Goal: Register for event/course

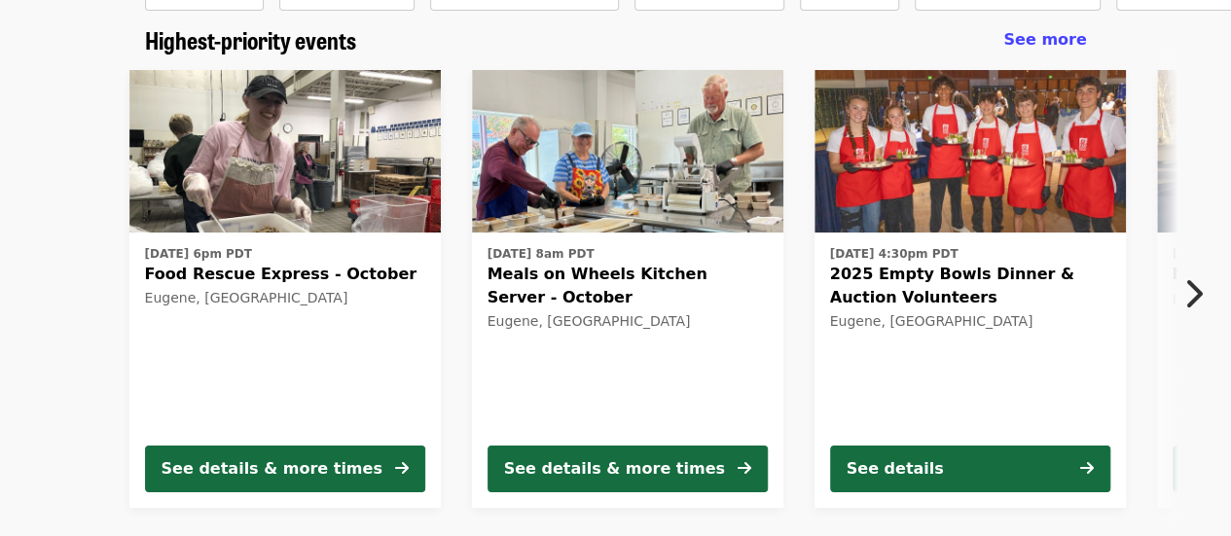
scroll to position [136, 0]
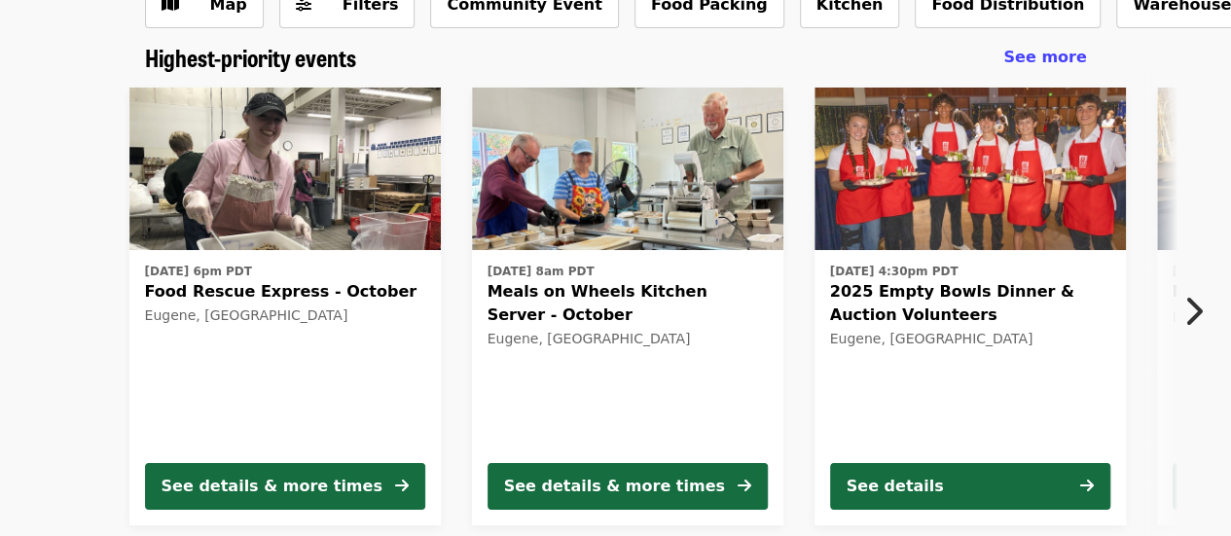
click at [1230, 43] on html "FOOD For Lane County Skip to content ​ Host an event Host Log in Map Filters Co…" at bounding box center [615, 132] width 1231 height 536
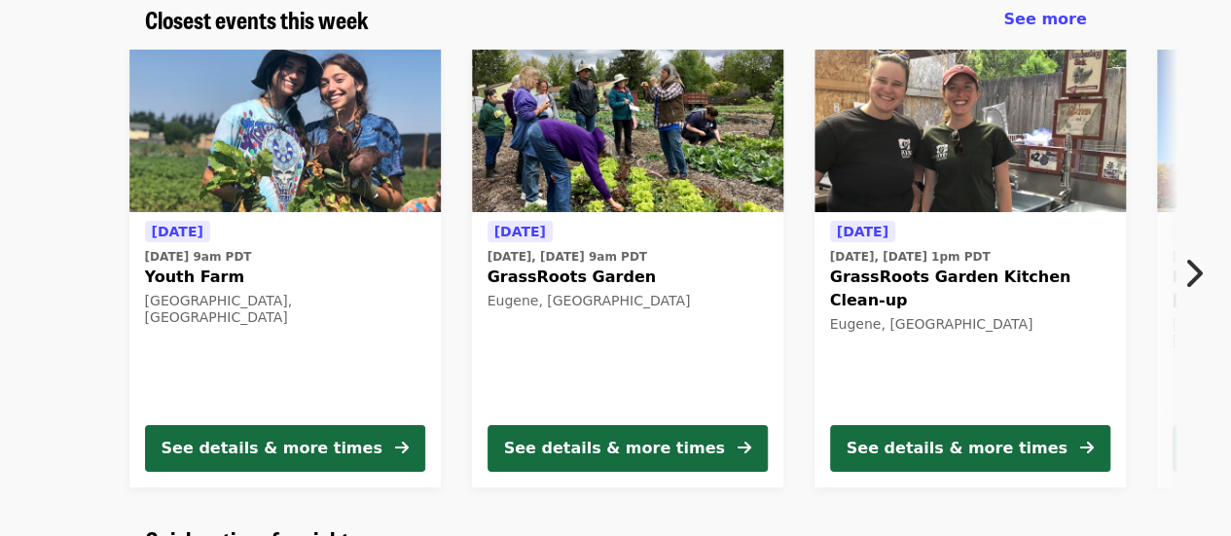
scroll to position [704, 0]
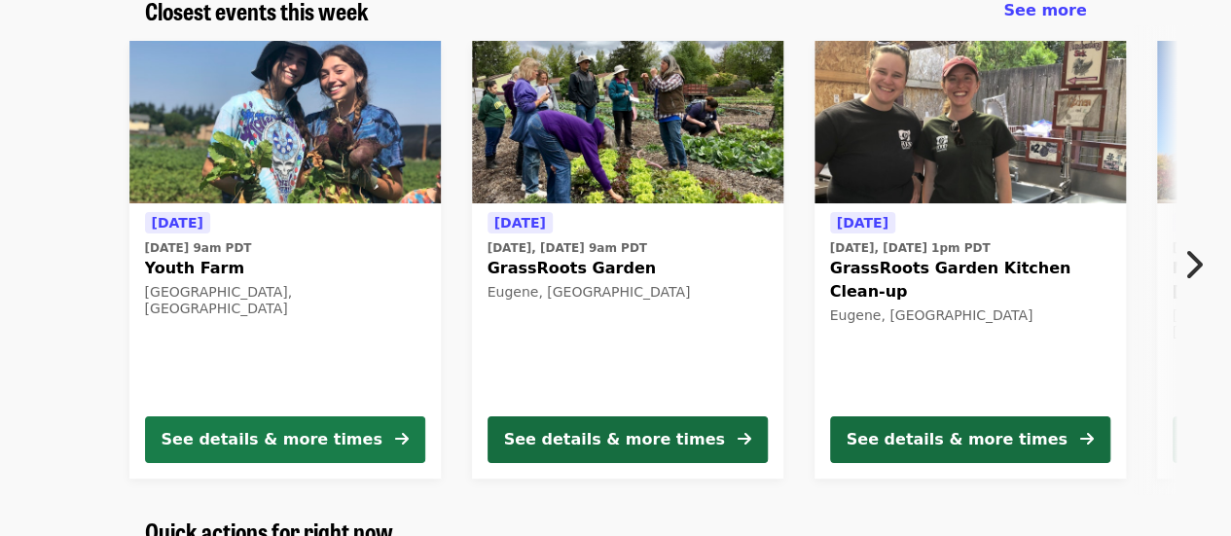
click at [311, 433] on div "See details & more times" at bounding box center [272, 439] width 221 height 23
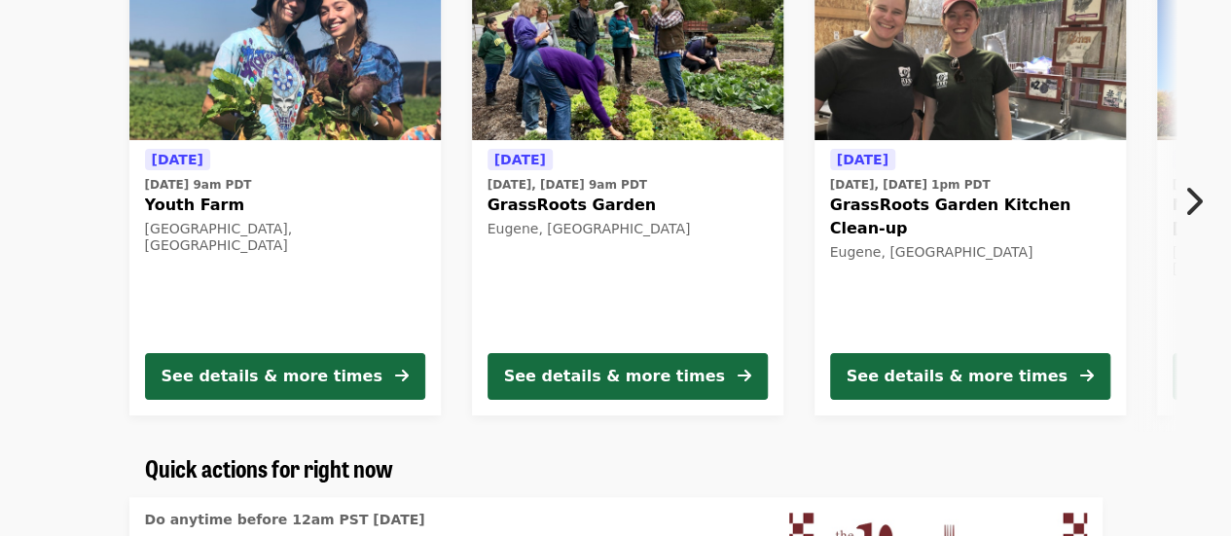
scroll to position [697, 0]
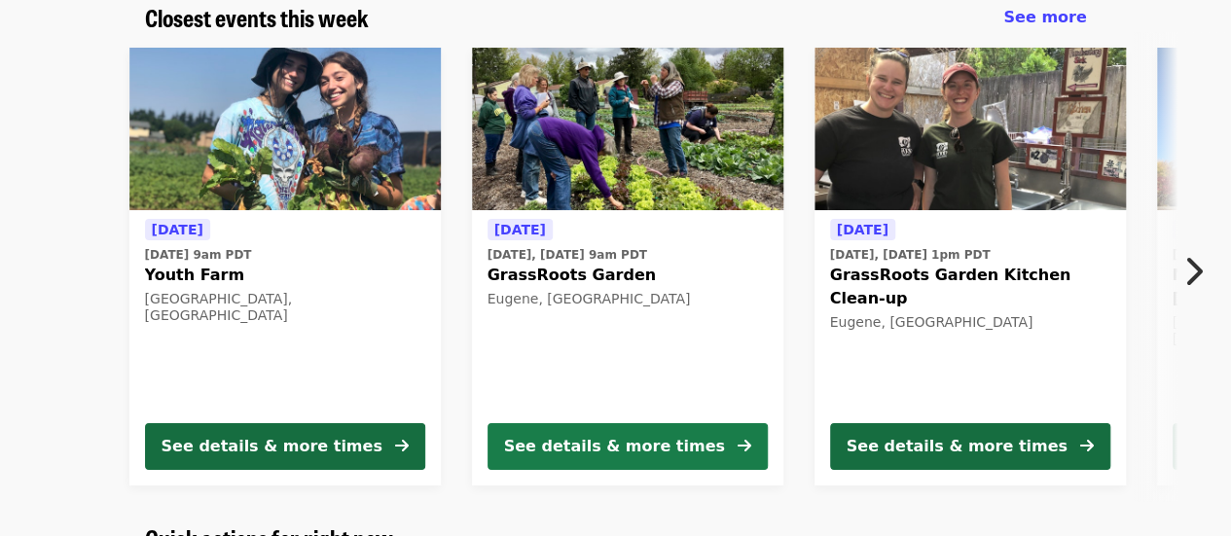
click at [631, 431] on button "See details & more times" at bounding box center [628, 446] width 280 height 47
